Goal: Information Seeking & Learning: Learn about a topic

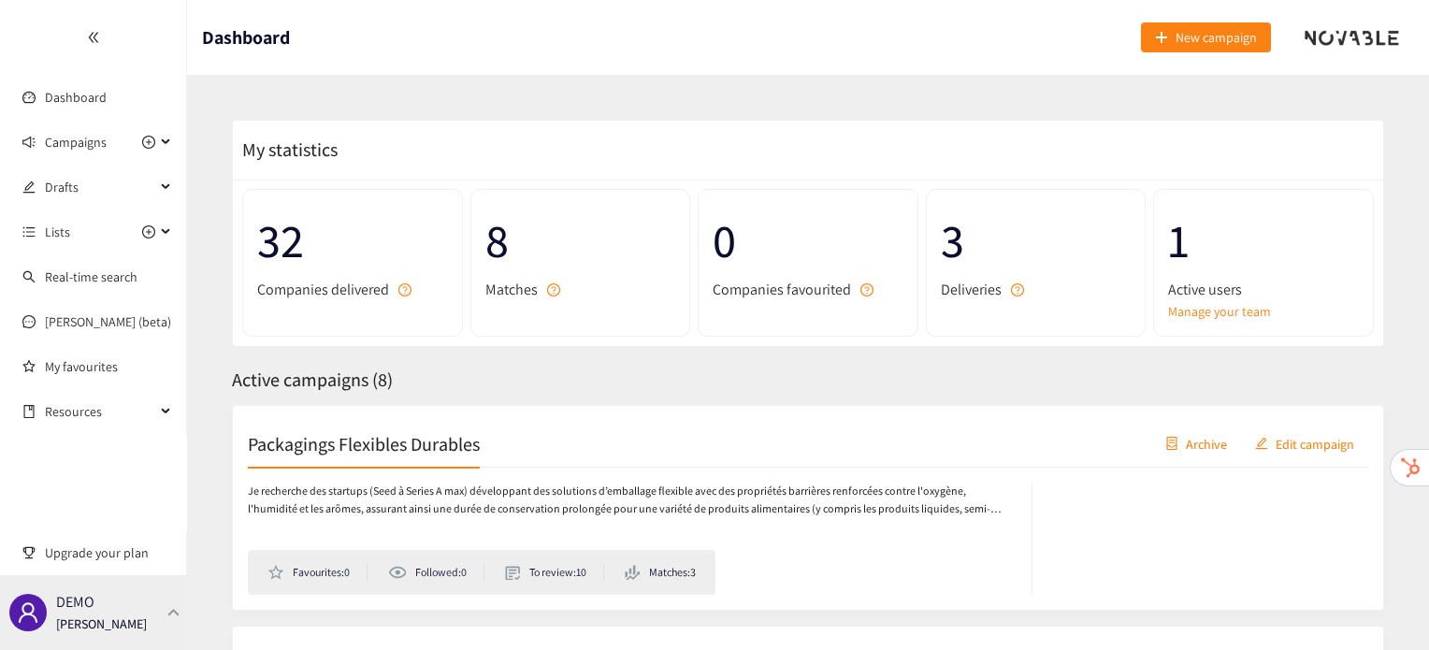
click at [110, 610] on div "DEMO Irene Violetta" at bounding box center [101, 612] width 91 height 28
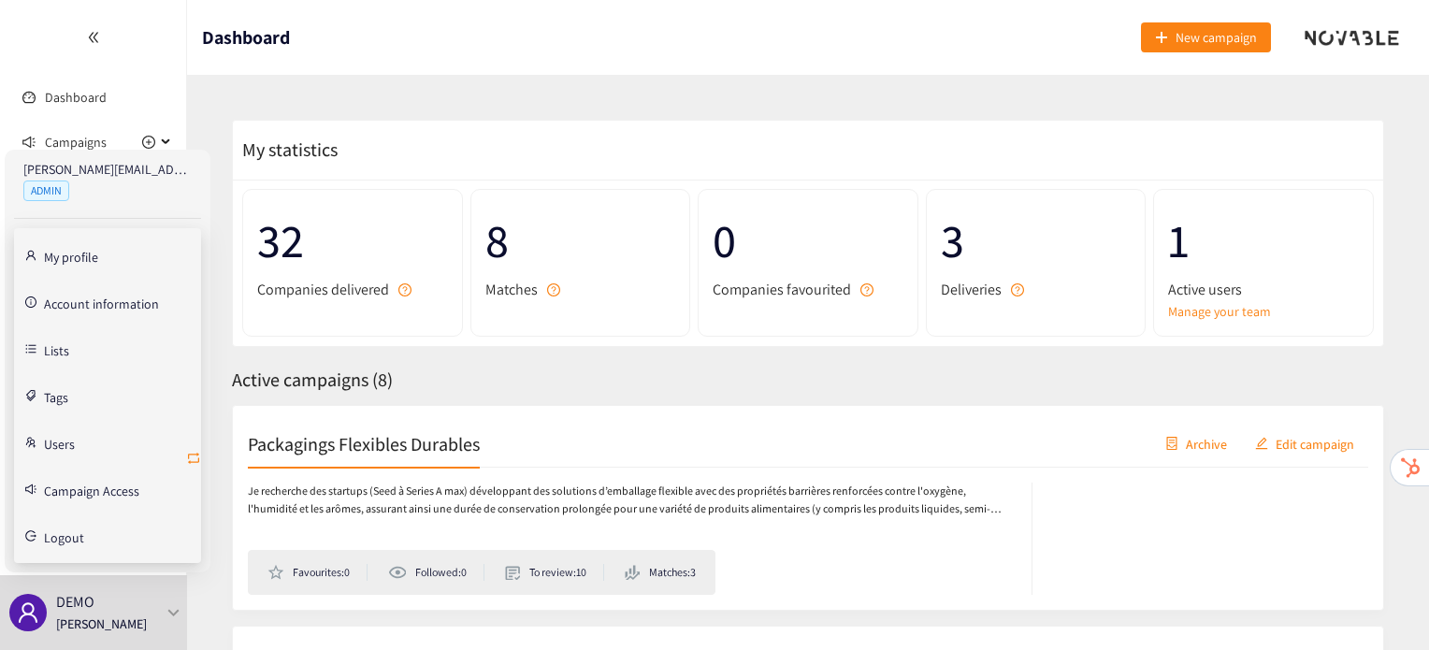
click at [195, 466] on span "retweet" at bounding box center [193, 460] width 15 height 18
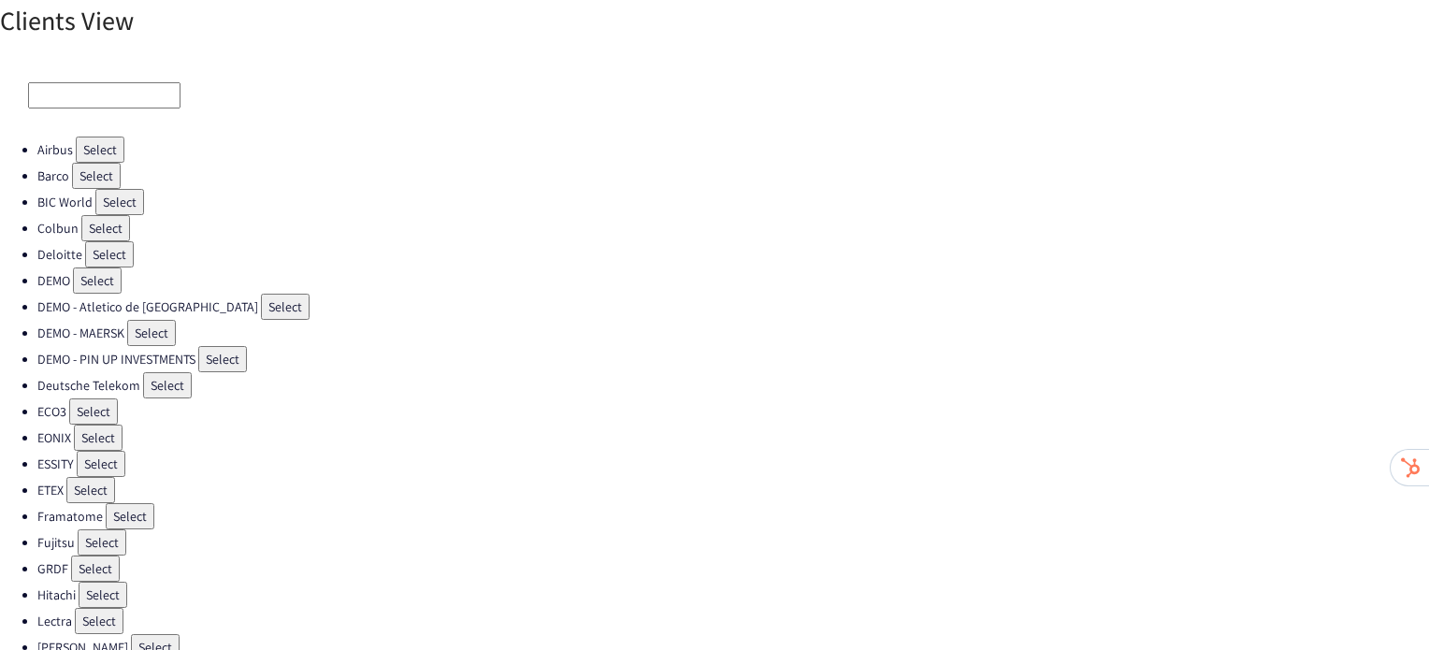
click at [99, 155] on button "Select" at bounding box center [100, 150] width 49 height 26
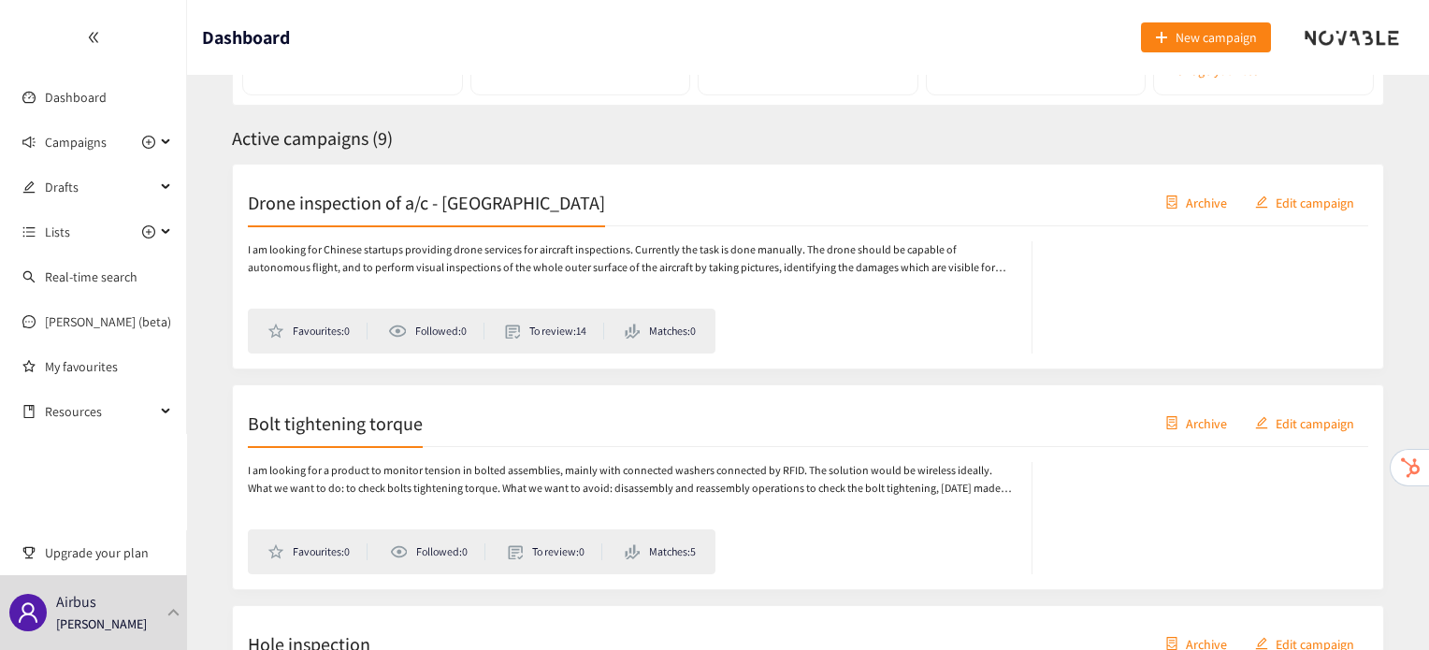
scroll to position [242, 0]
click at [449, 199] on h2 "Drone inspection of a/c - [GEOGRAPHIC_DATA]" at bounding box center [426, 201] width 357 height 26
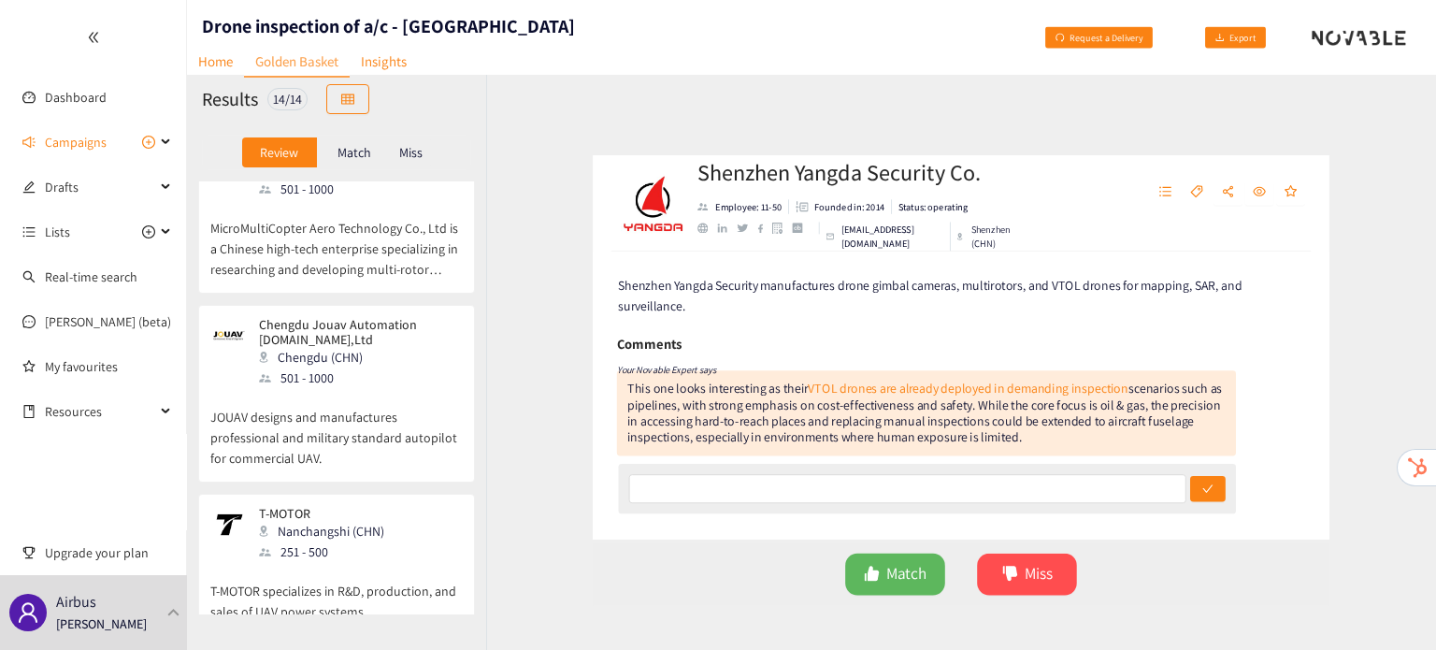
scroll to position [239, 0]
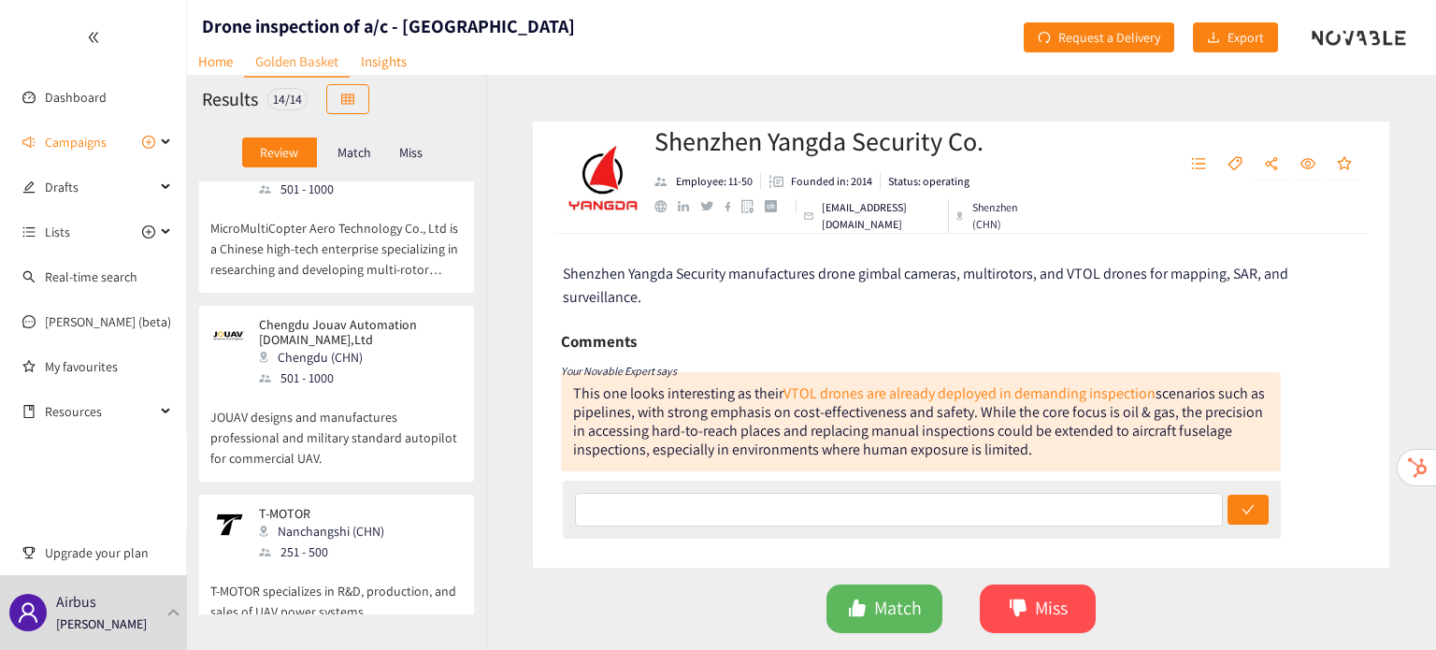
click at [310, 413] on p "JOUAV designs and manufactures professional and military standard autopilot for…" at bounding box center [336, 428] width 252 height 80
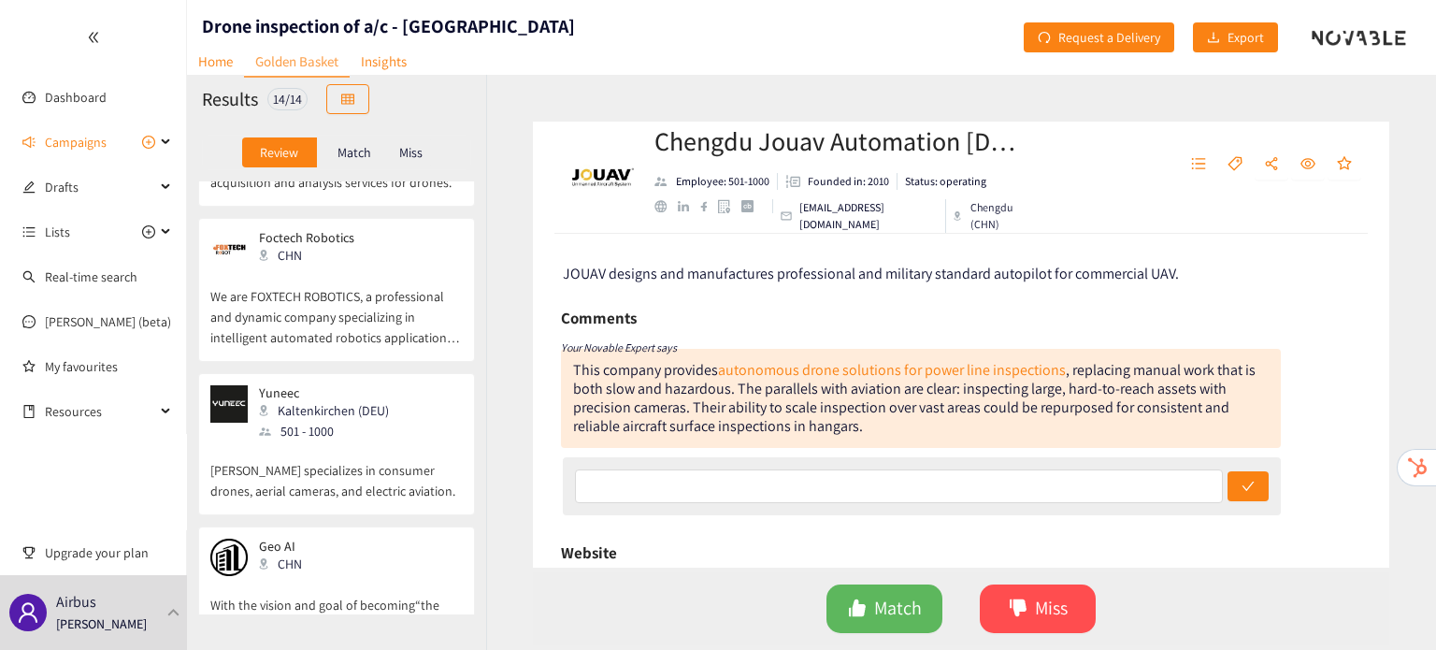
scroll to position [1618, 0]
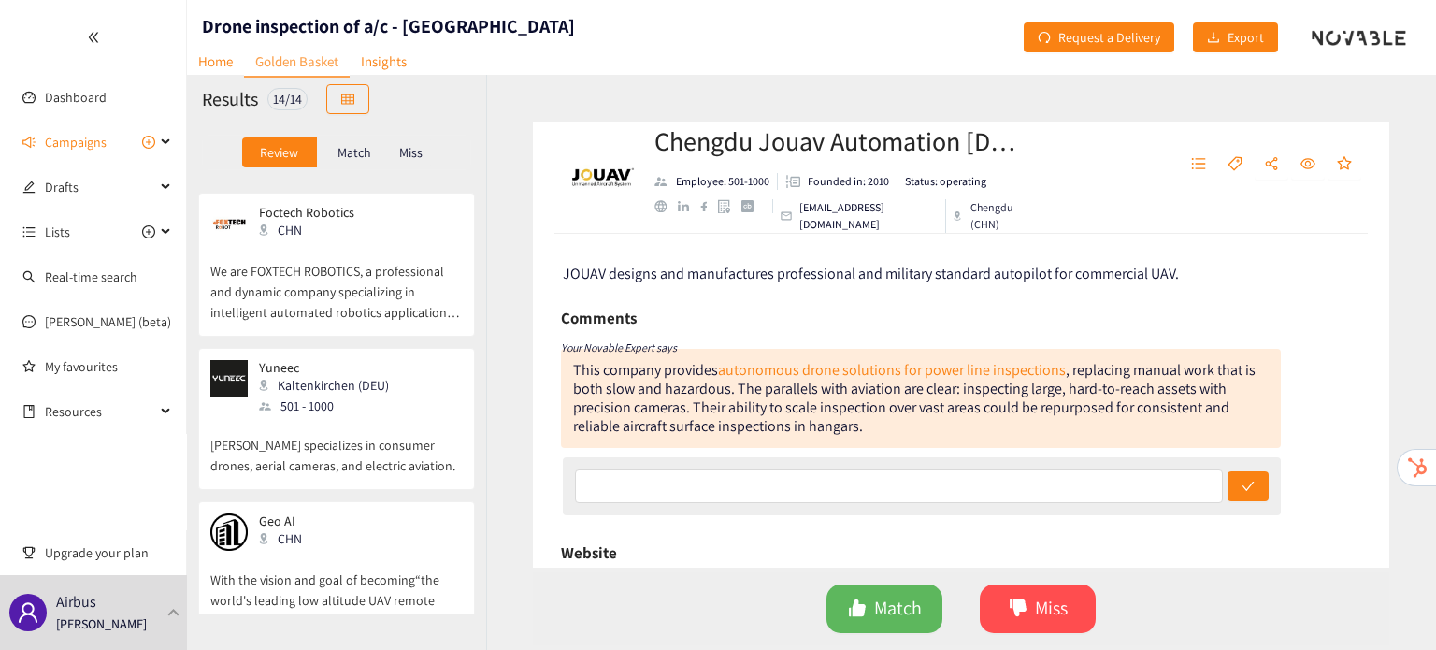
click at [310, 416] on p "Yuneec specializes in consumer drones, aerial cameras, and electric aviation." at bounding box center [336, 446] width 252 height 60
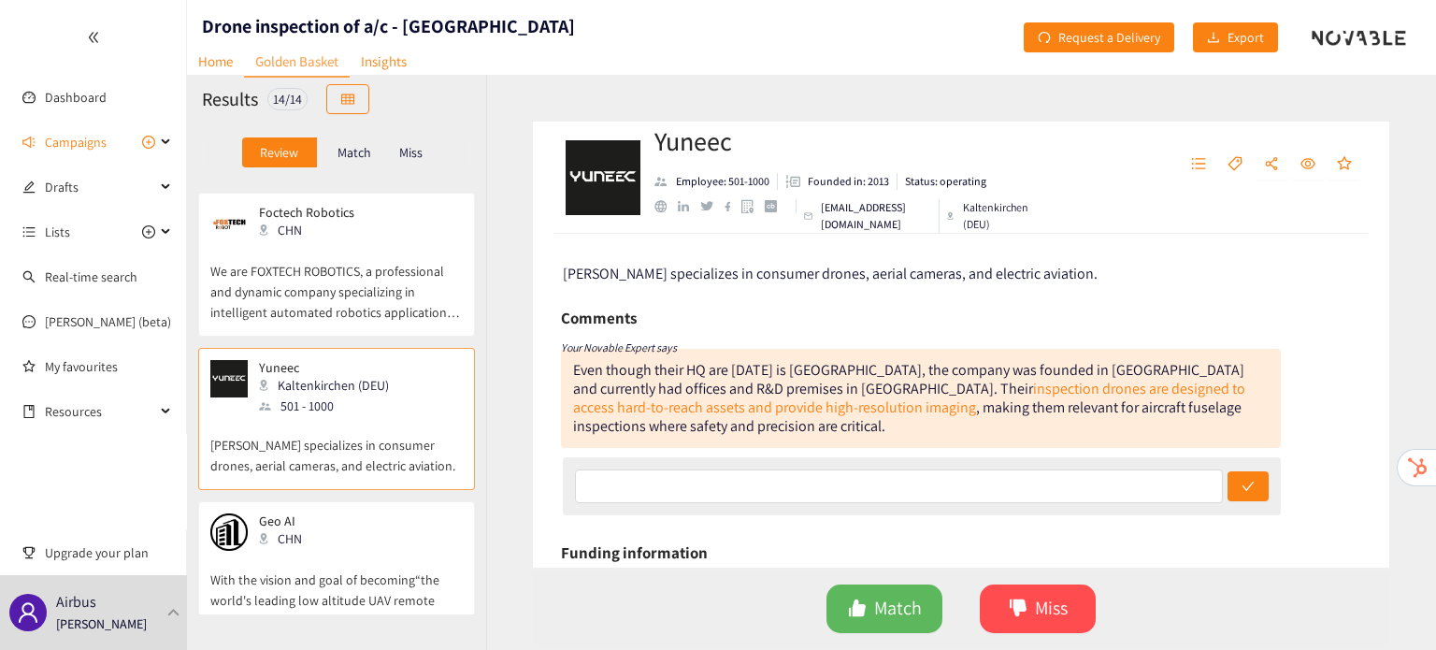
click at [682, 212] on div "linkedin" at bounding box center [683, 206] width 11 height 11
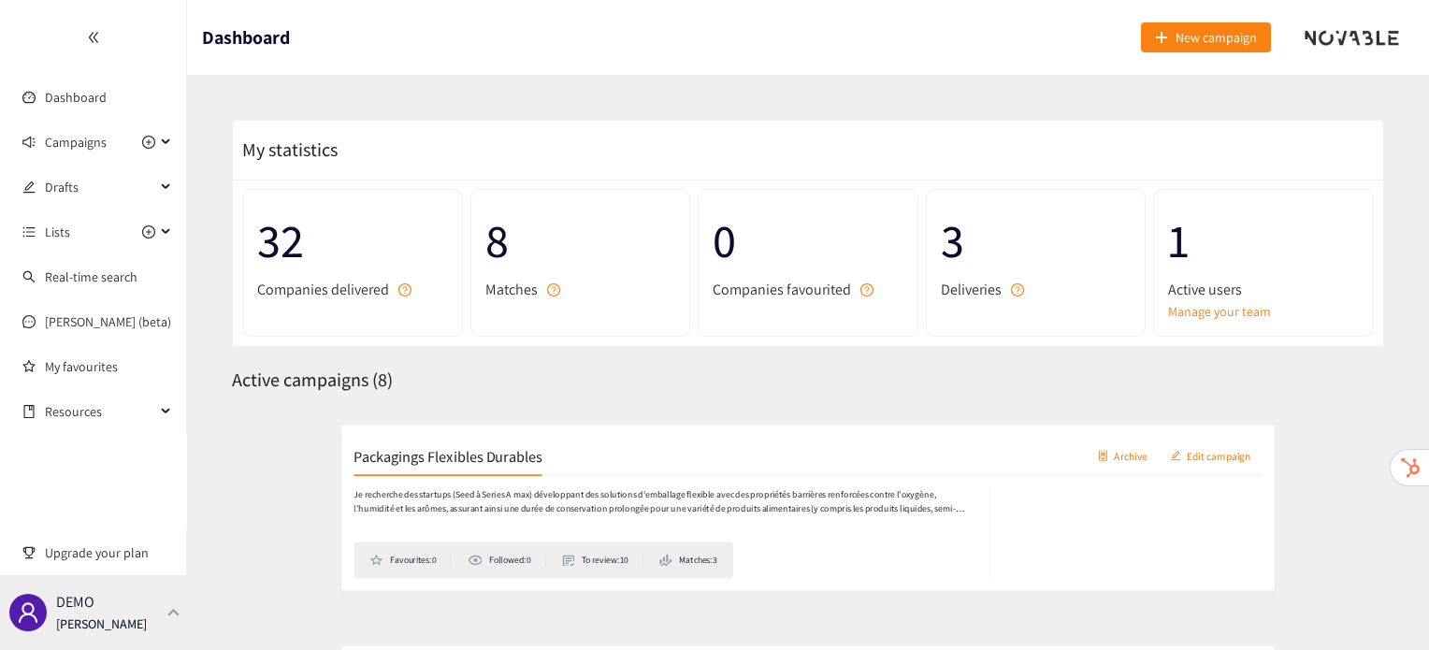
click at [132, 600] on div "DEMO Irene Violetta" at bounding box center [93, 612] width 187 height 75
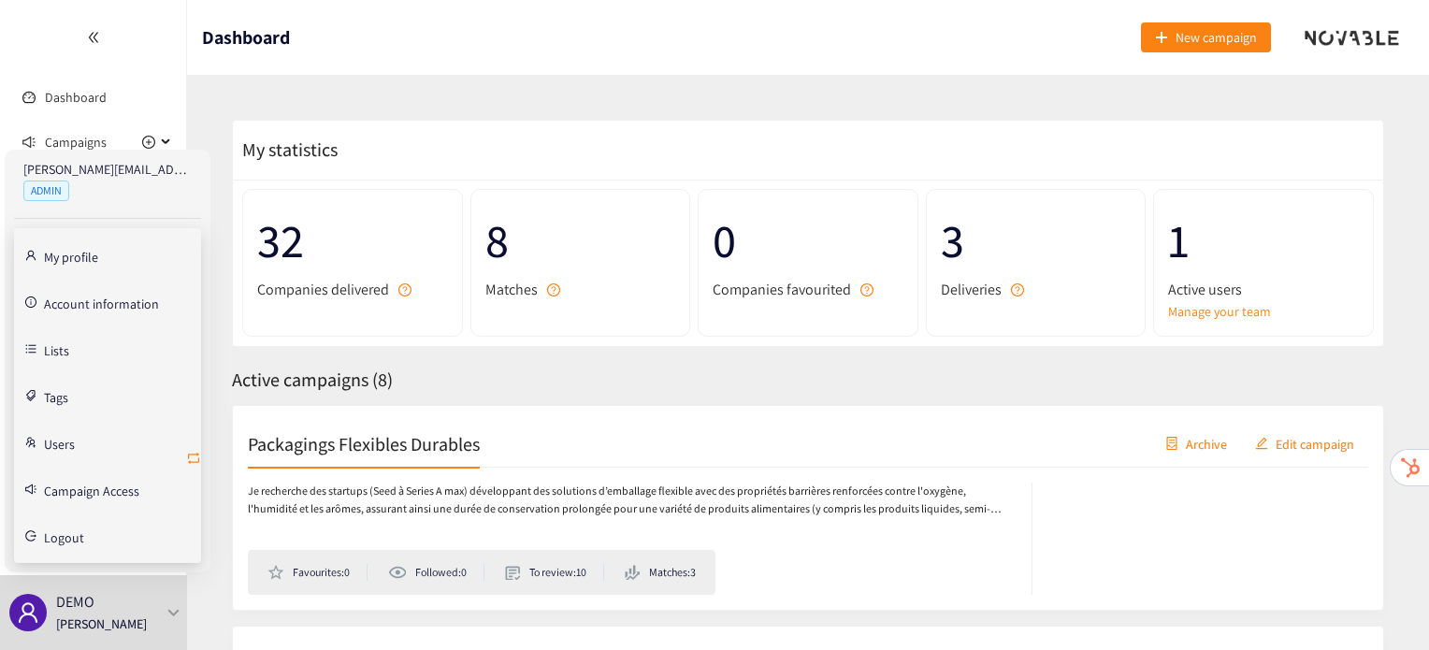
click at [196, 455] on icon "retweet" at bounding box center [193, 458] width 15 height 15
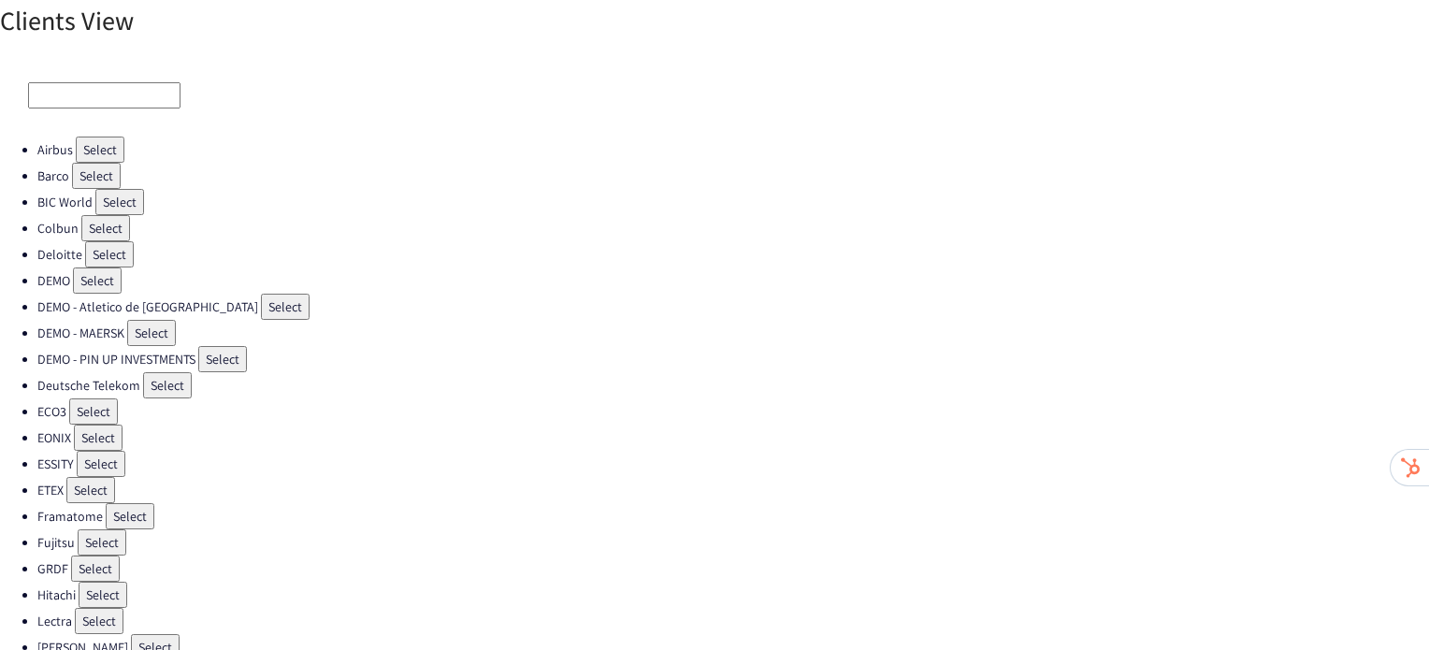
click at [112, 142] on button "Select" at bounding box center [100, 150] width 49 height 26
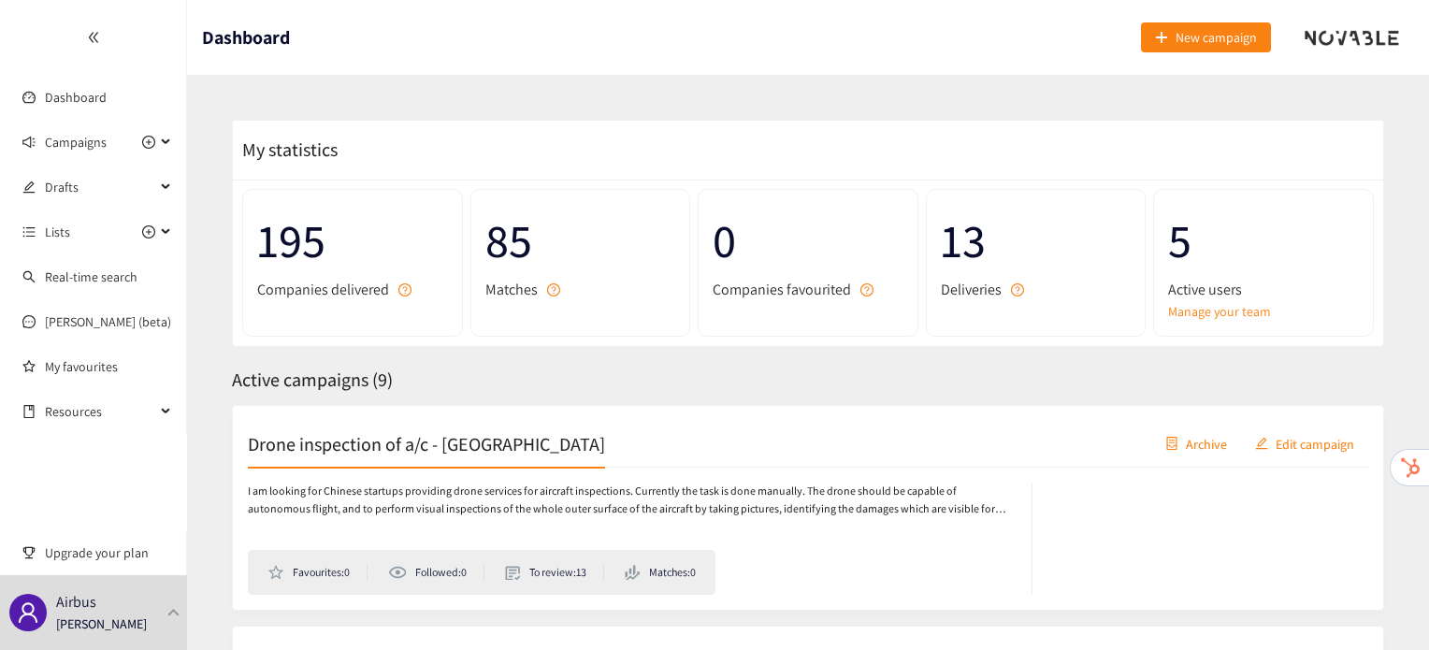
click at [325, 448] on h2 "Drone inspection of a/c - [GEOGRAPHIC_DATA]" at bounding box center [426, 443] width 357 height 26
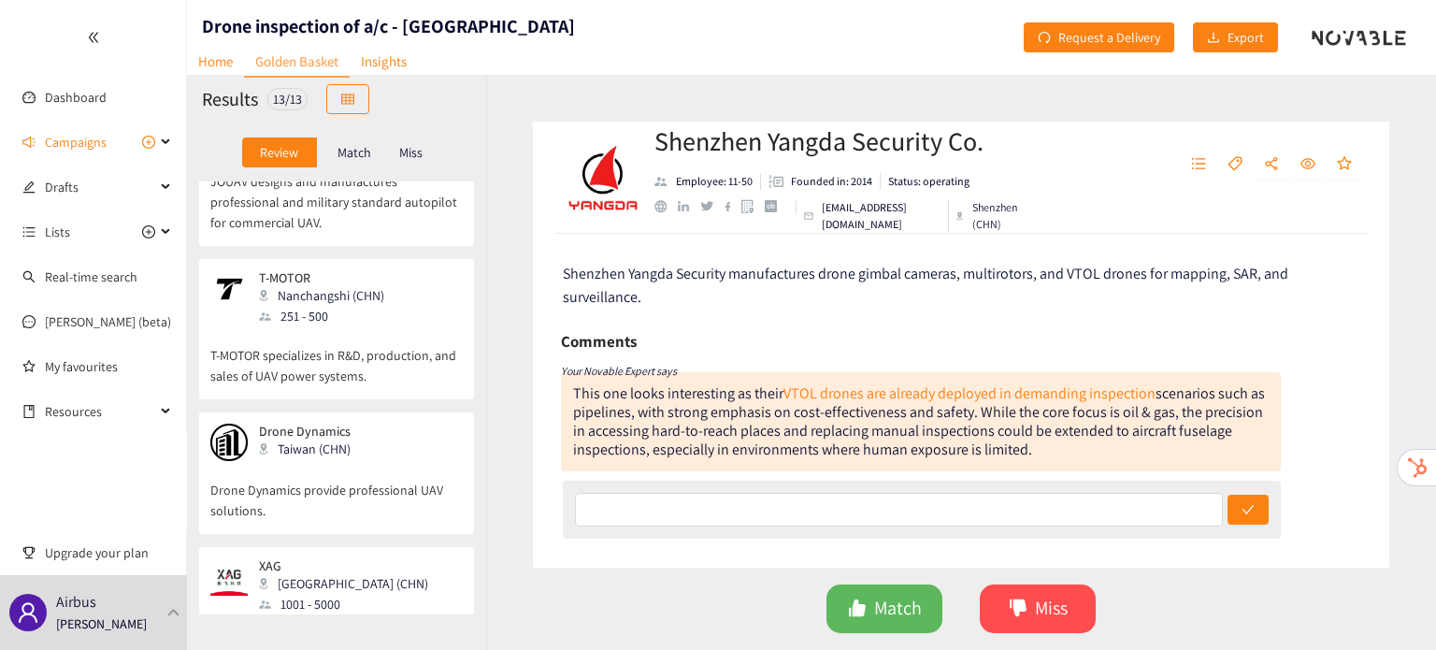
scroll to position [475, 0]
click at [325, 448] on div "Taiwan (CHN)" at bounding box center [310, 449] width 103 height 21
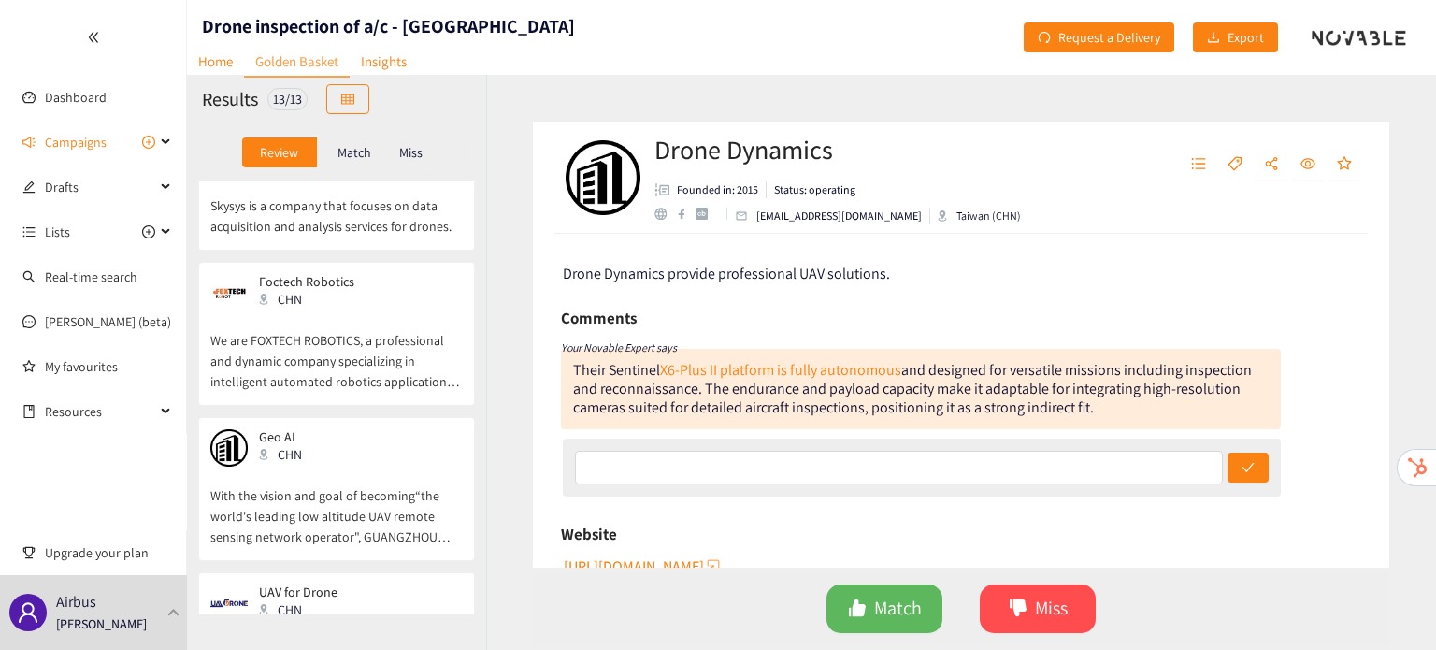
scroll to position [1563, 0]
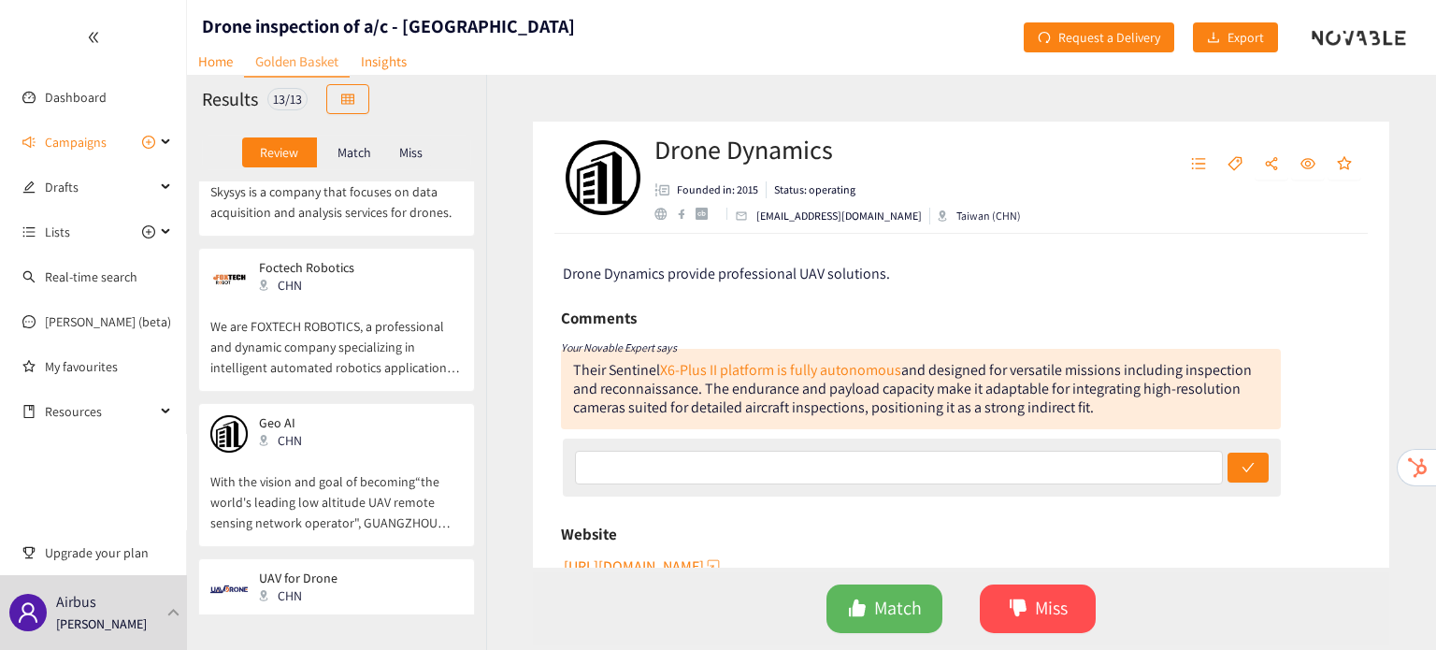
click at [386, 478] on p "With the vision and goal of becoming“the world's leading low altitude UAV remot…" at bounding box center [336, 493] width 252 height 80
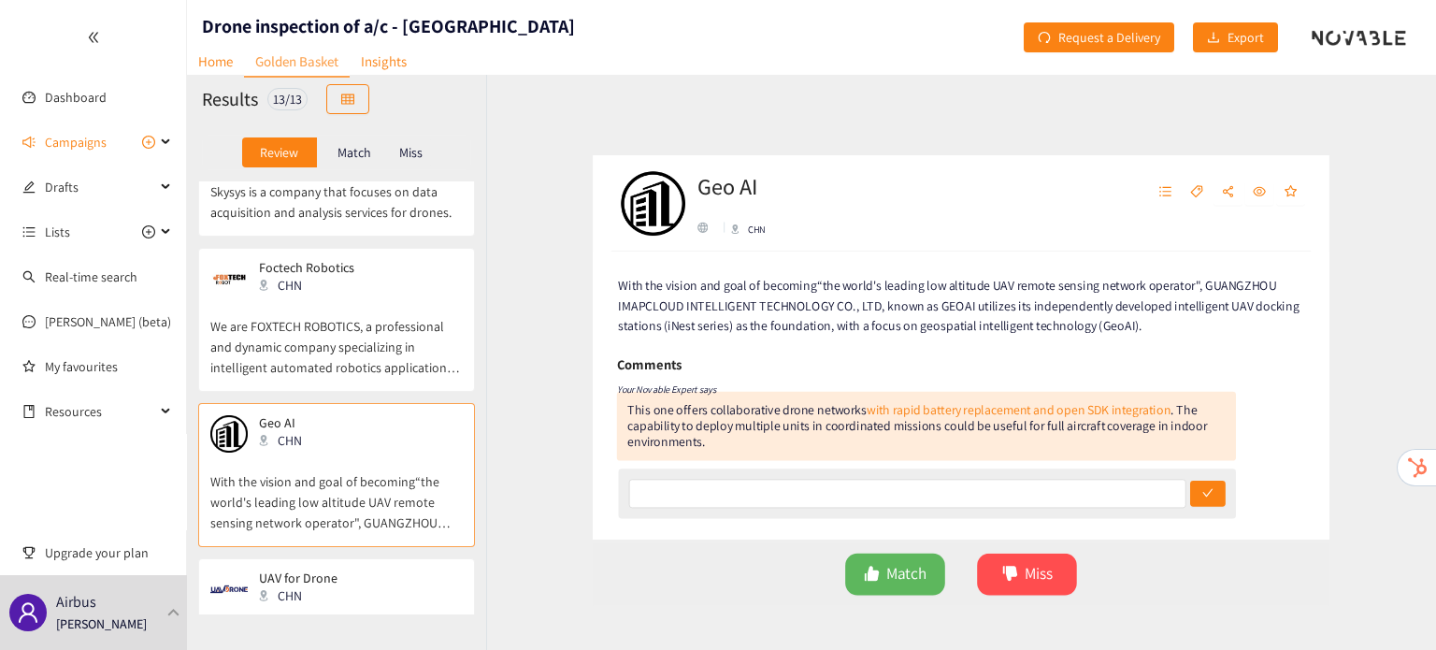
click at [659, 206] on div "website" at bounding box center [661, 205] width 12 height 12
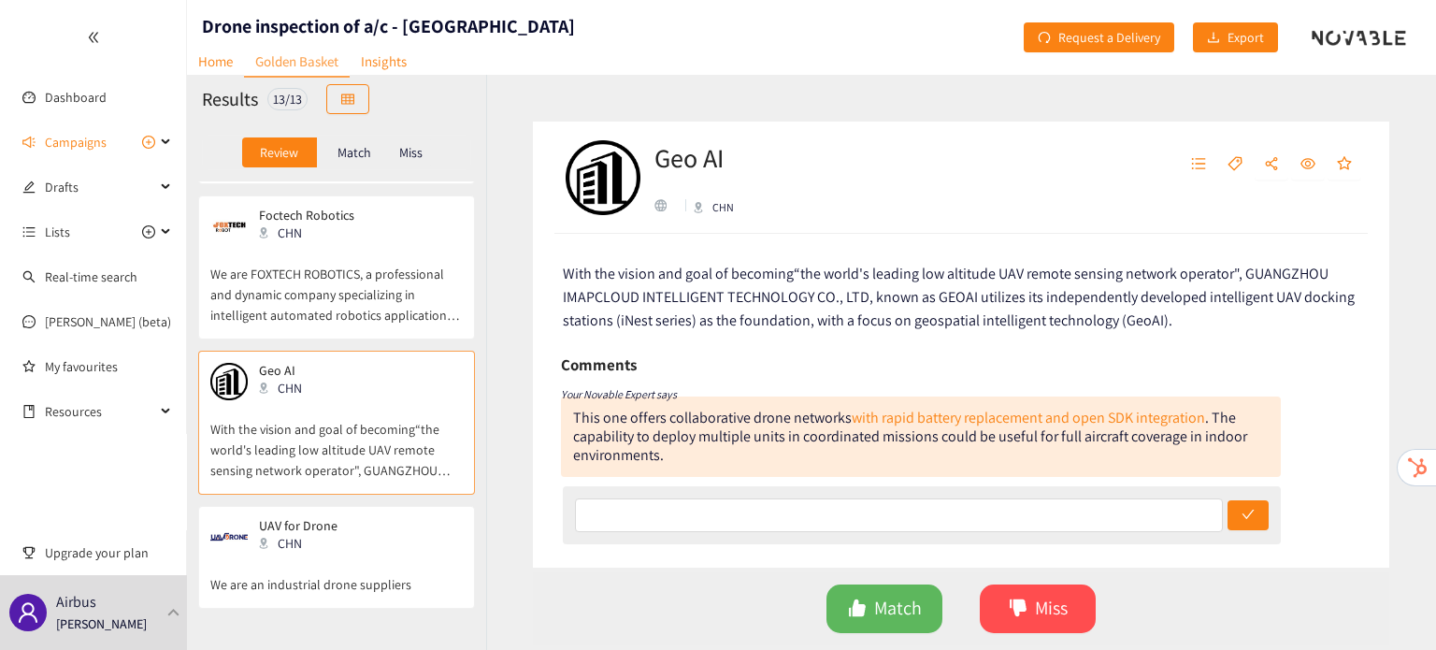
click at [310, 561] on p "We are an industrial drone suppliers" at bounding box center [336, 574] width 252 height 39
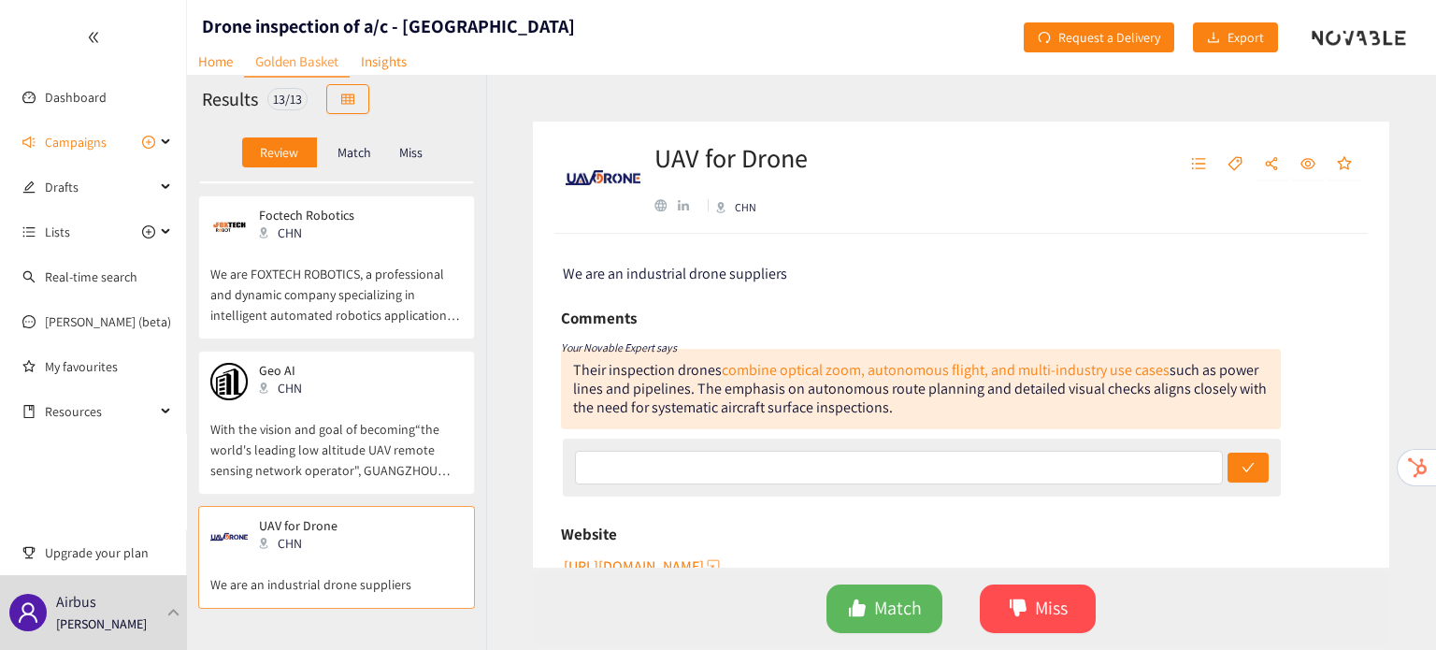
click at [685, 209] on div "linkedin" at bounding box center [683, 205] width 11 height 11
click at [358, 408] on p "With the vision and goal of becoming“the world's leading low altitude UAV remot…" at bounding box center [336, 440] width 252 height 80
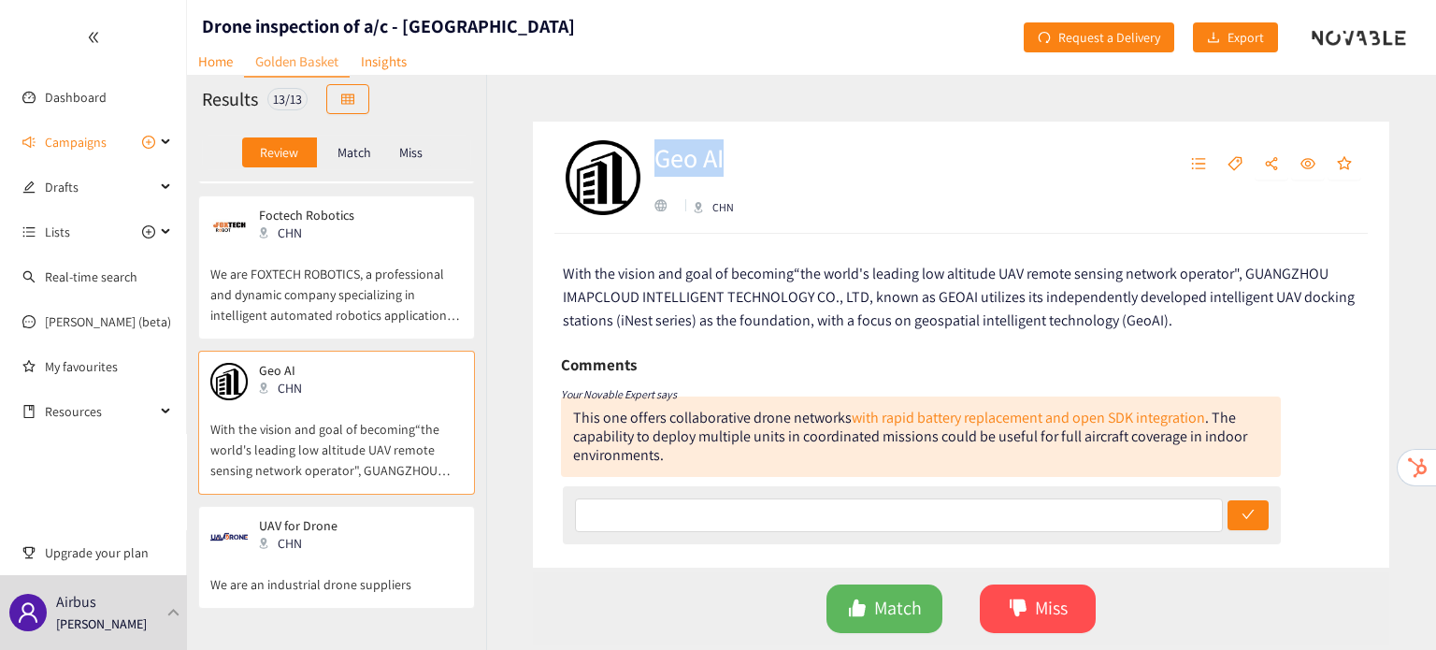
drag, startPoint x: 657, startPoint y: 166, endPoint x: 760, endPoint y: 167, distance: 102.9
click at [760, 167] on h2 "Geo AI" at bounding box center [712, 157] width 114 height 37
copy h2 "Geo AI"
click at [353, 564] on p "We are an industrial drone suppliers" at bounding box center [336, 574] width 252 height 39
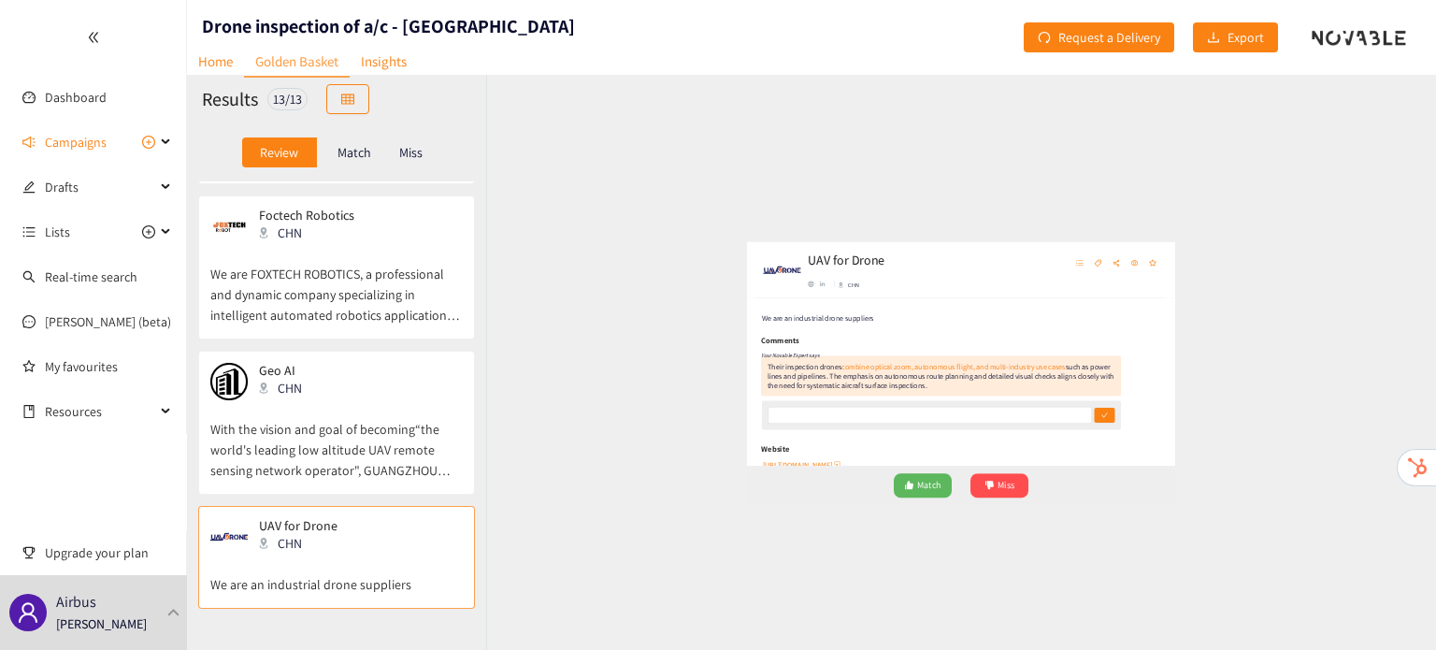
click at [658, 205] on div "website" at bounding box center [661, 205] width 12 height 12
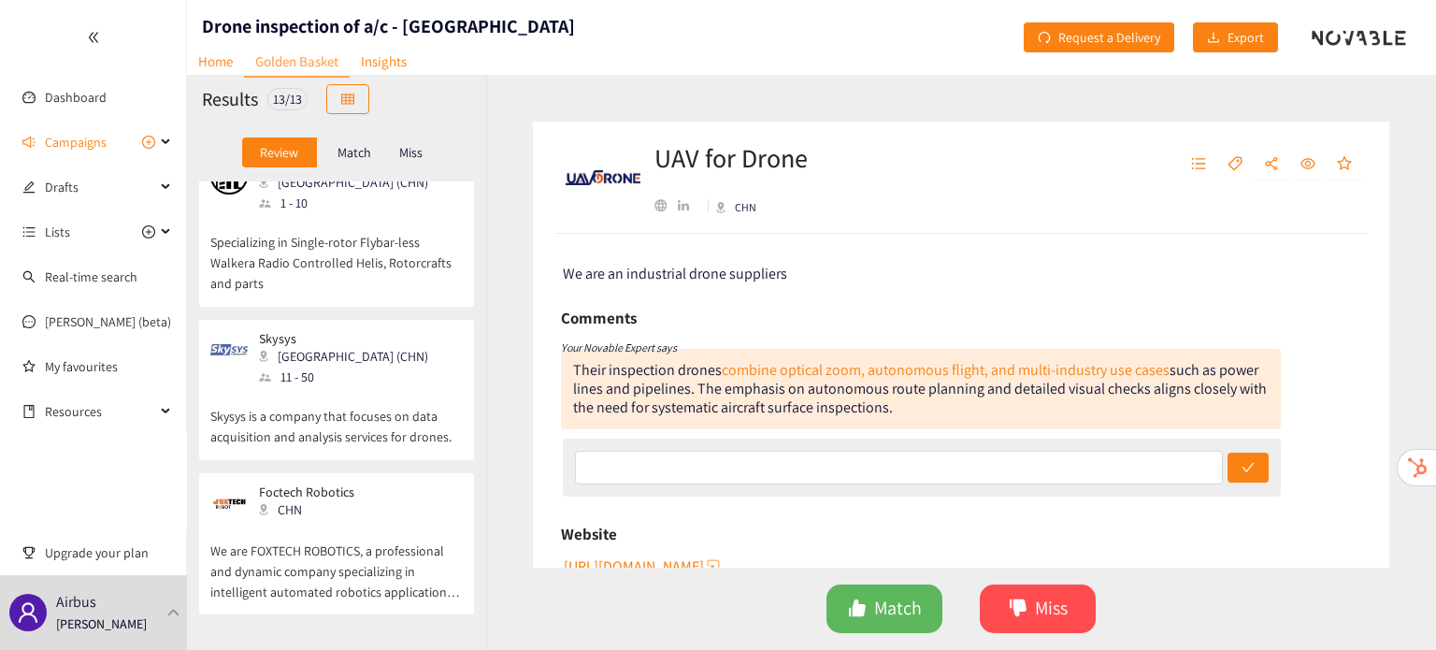
scroll to position [1337, 0]
click at [325, 541] on p "We are FOXTECH ROBOTICS, a professional and dynamic company specializing in int…" at bounding box center [336, 563] width 252 height 80
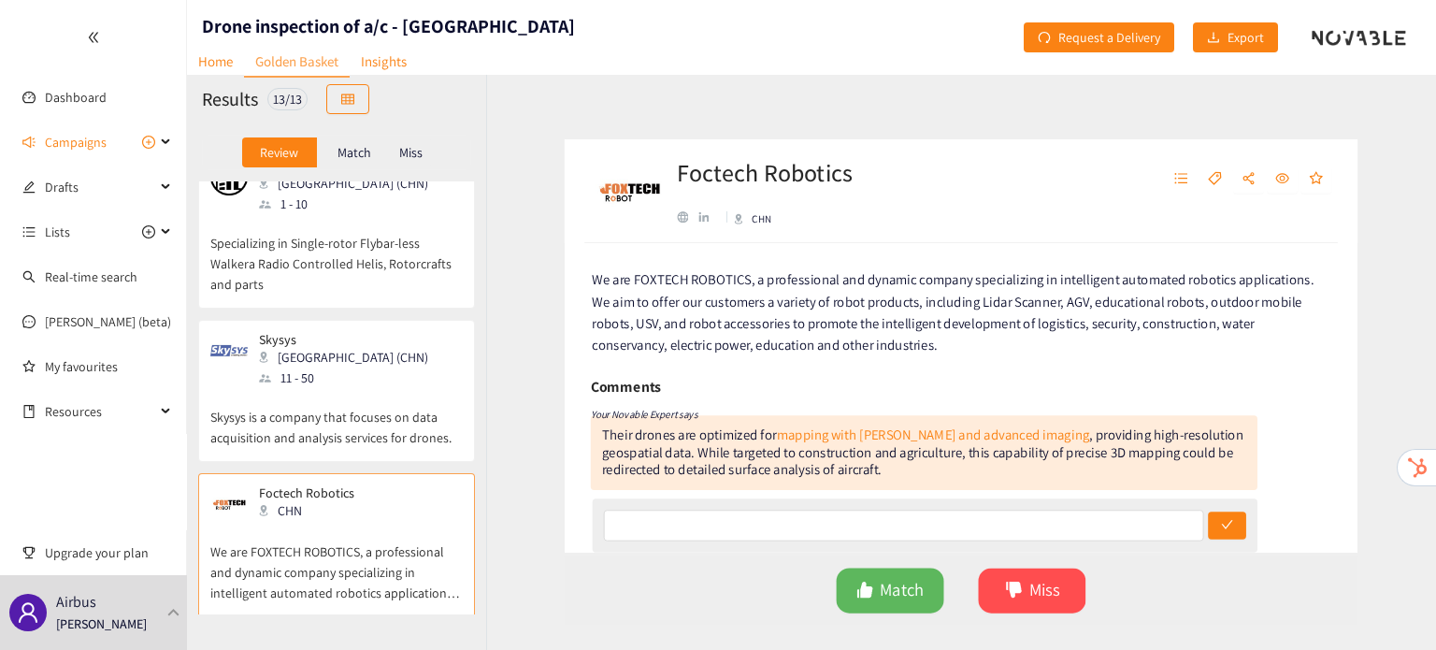
click at [413, 441] on p "Skysys is a company that focuses on data acquisition and analysis services for …" at bounding box center [336, 418] width 252 height 60
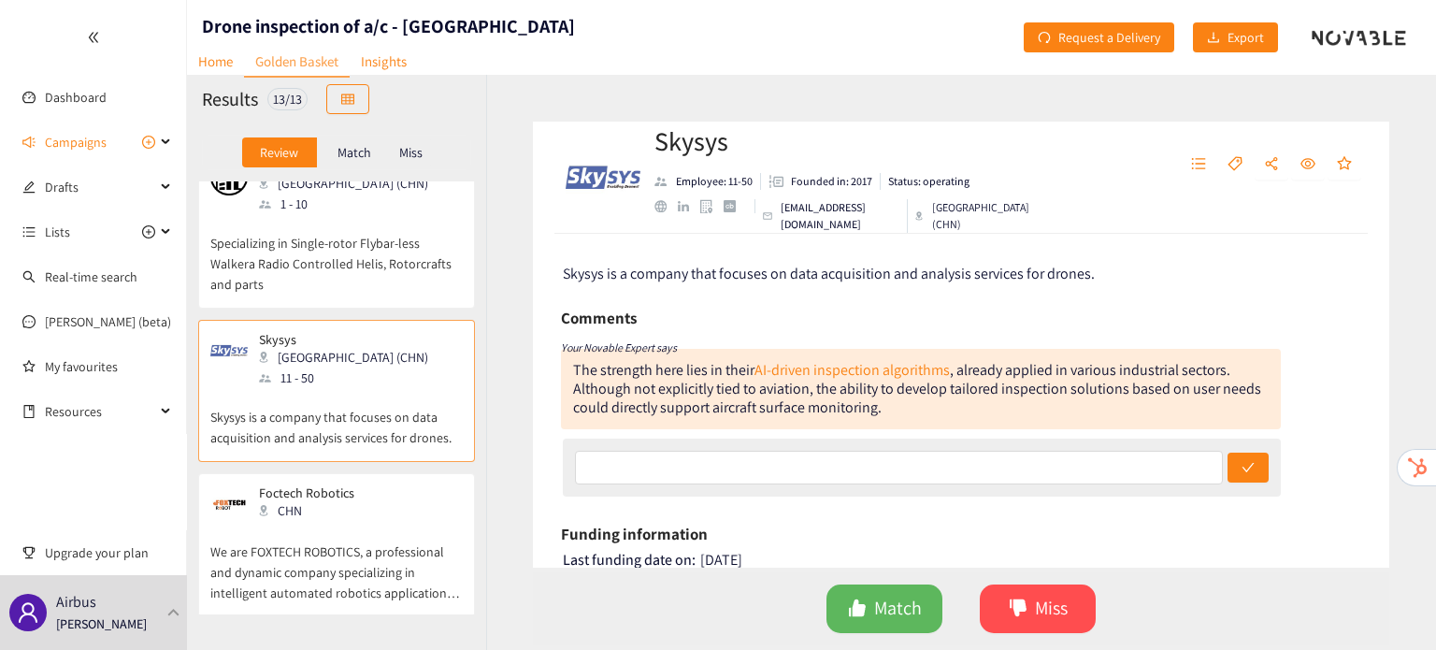
click at [367, 526] on p "We are FOXTECH ROBOTICS, a professional and dynamic company specializing in int…" at bounding box center [336, 563] width 252 height 80
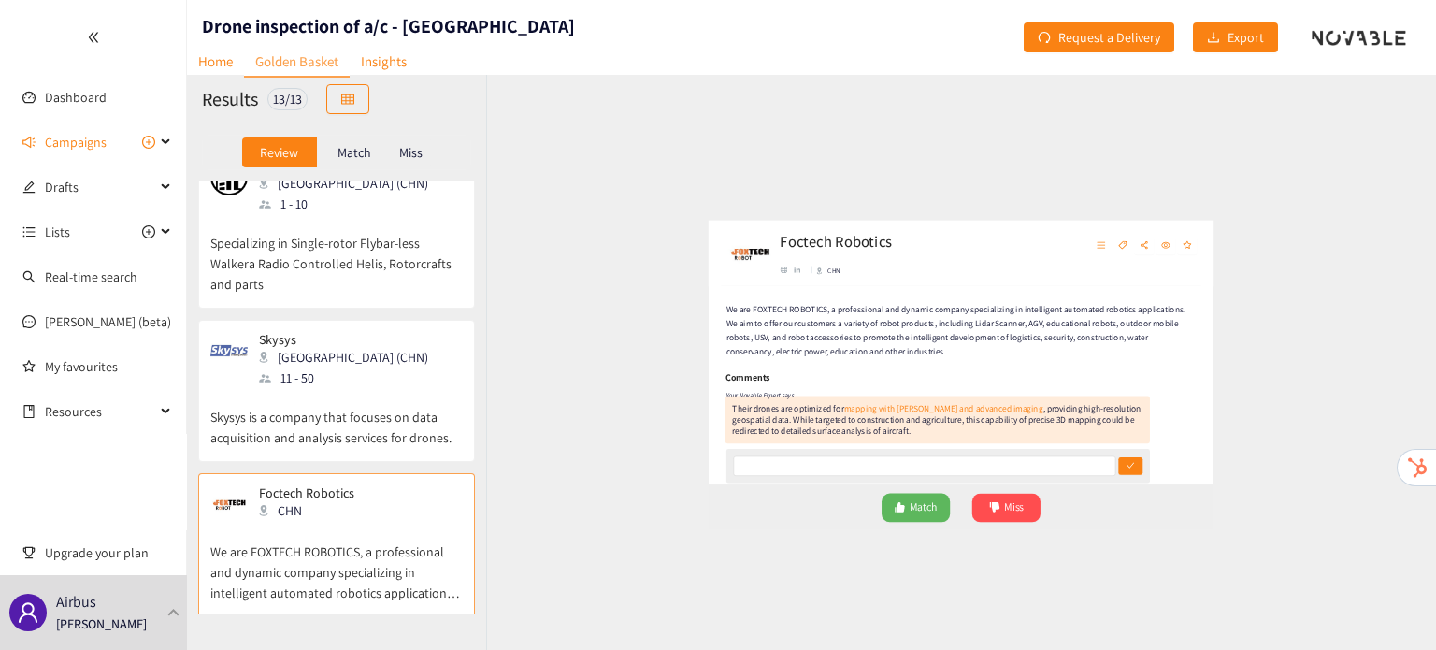
click at [678, 208] on div "linkedin" at bounding box center [683, 205] width 11 height 11
click at [659, 210] on div "website" at bounding box center [661, 205] width 12 height 12
